Goal: Task Accomplishment & Management: Manage account settings

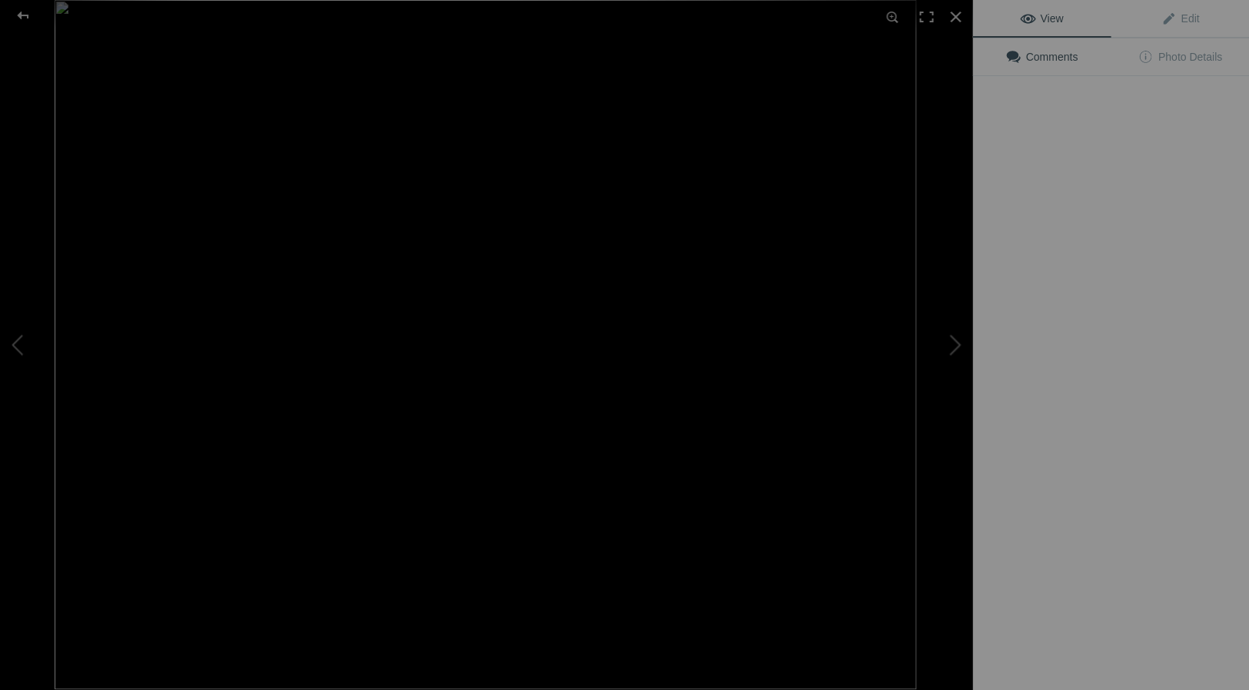
click at [431, 238] on img at bounding box center [486, 345] width 862 height 690
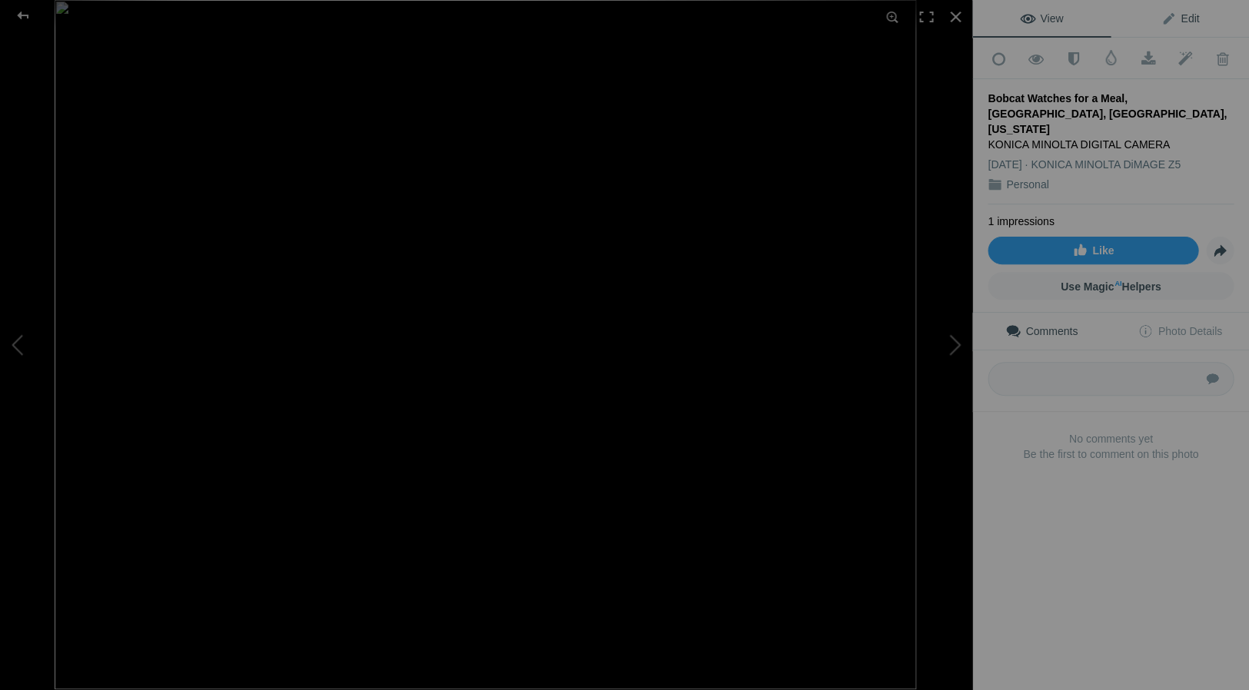
click at [1189, 18] on span "Edit" at bounding box center [1180, 18] width 38 height 12
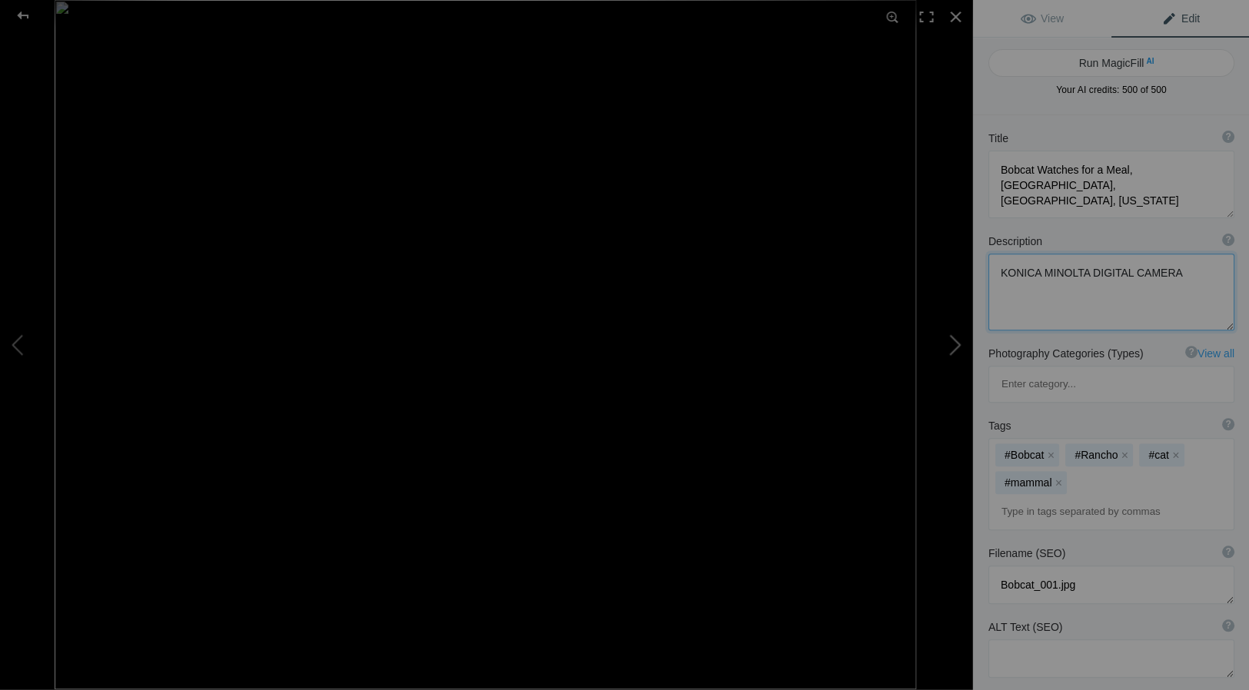
drag, startPoint x: 1177, startPoint y: 273, endPoint x: 951, endPoint y: 275, distance: 226.0
click at [959, 275] on div "Bobcat Watches for a Meal, Rancho San Antonio Open Space Preserve, Los Altos, C…" at bounding box center [624, 345] width 1249 height 690
drag, startPoint x: 1172, startPoint y: 272, endPoint x: 996, endPoint y: 274, distance: 176.1
click at [996, 274] on textarea at bounding box center [1111, 292] width 246 height 77
click at [956, 15] on div at bounding box center [956, 17] width 34 height 34
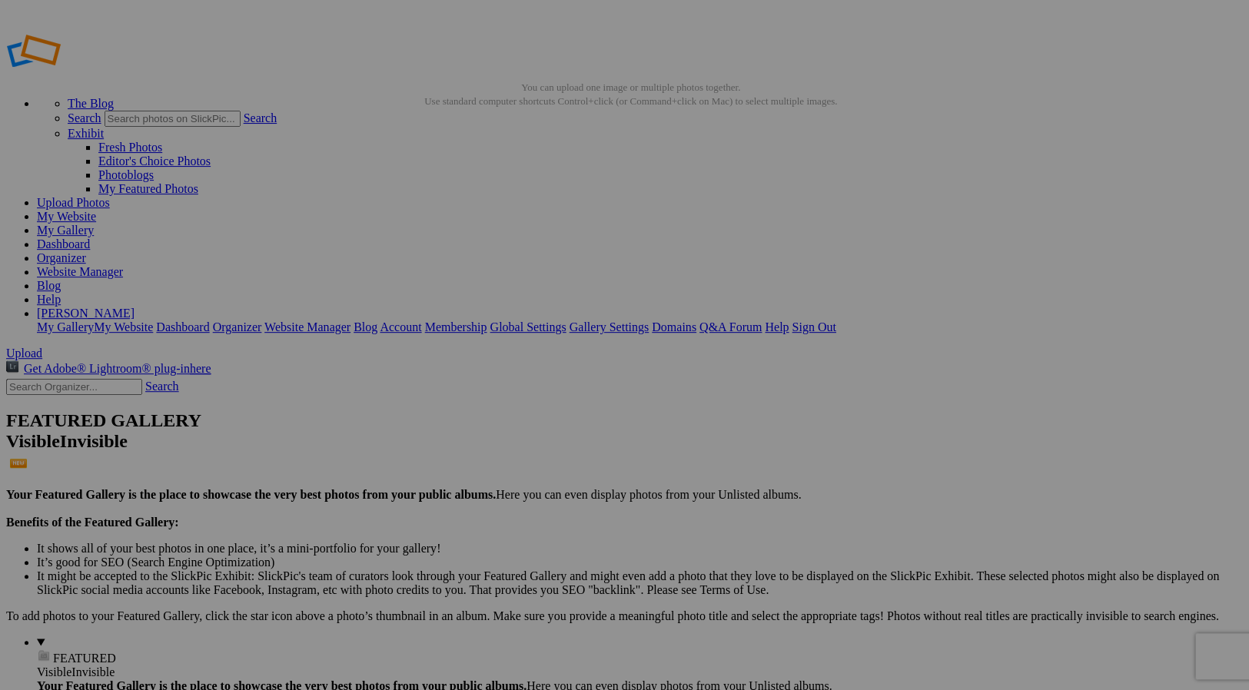
click at [94, 224] on link "My Gallery" at bounding box center [65, 230] width 57 height 13
